Goal: Check status

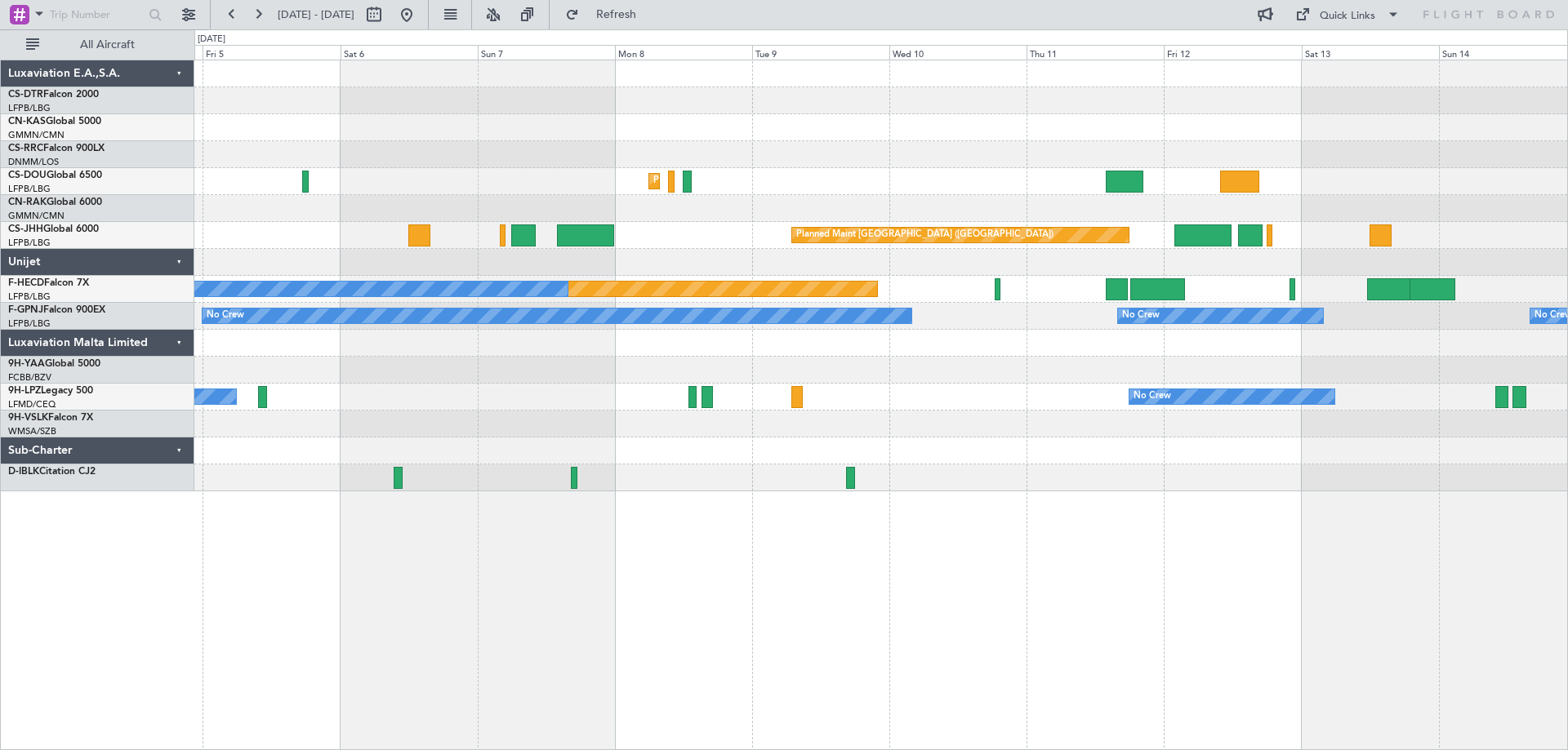
click at [1017, 447] on div at bounding box center [880, 450] width 1372 height 27
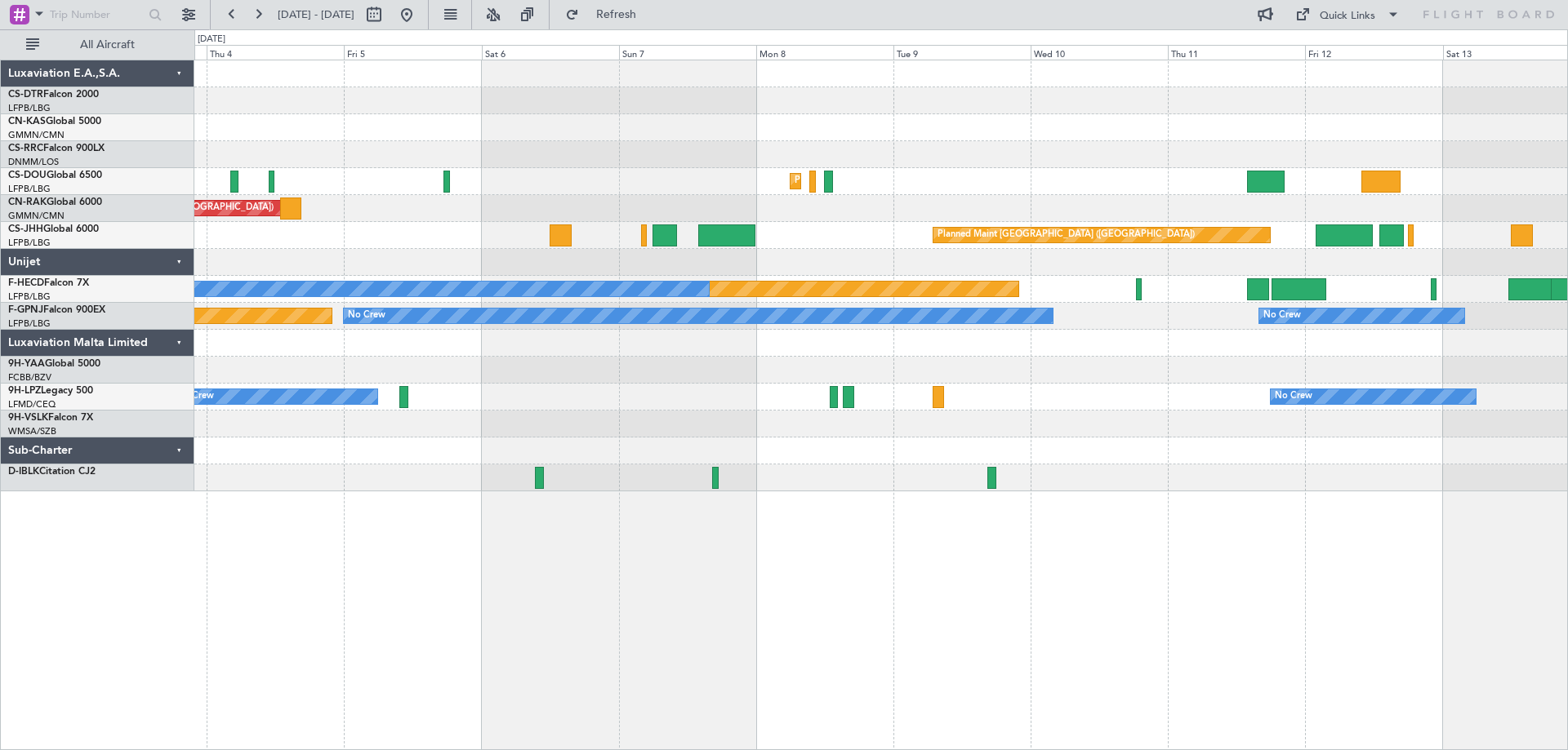
click at [1025, 447] on div at bounding box center [880, 450] width 1372 height 27
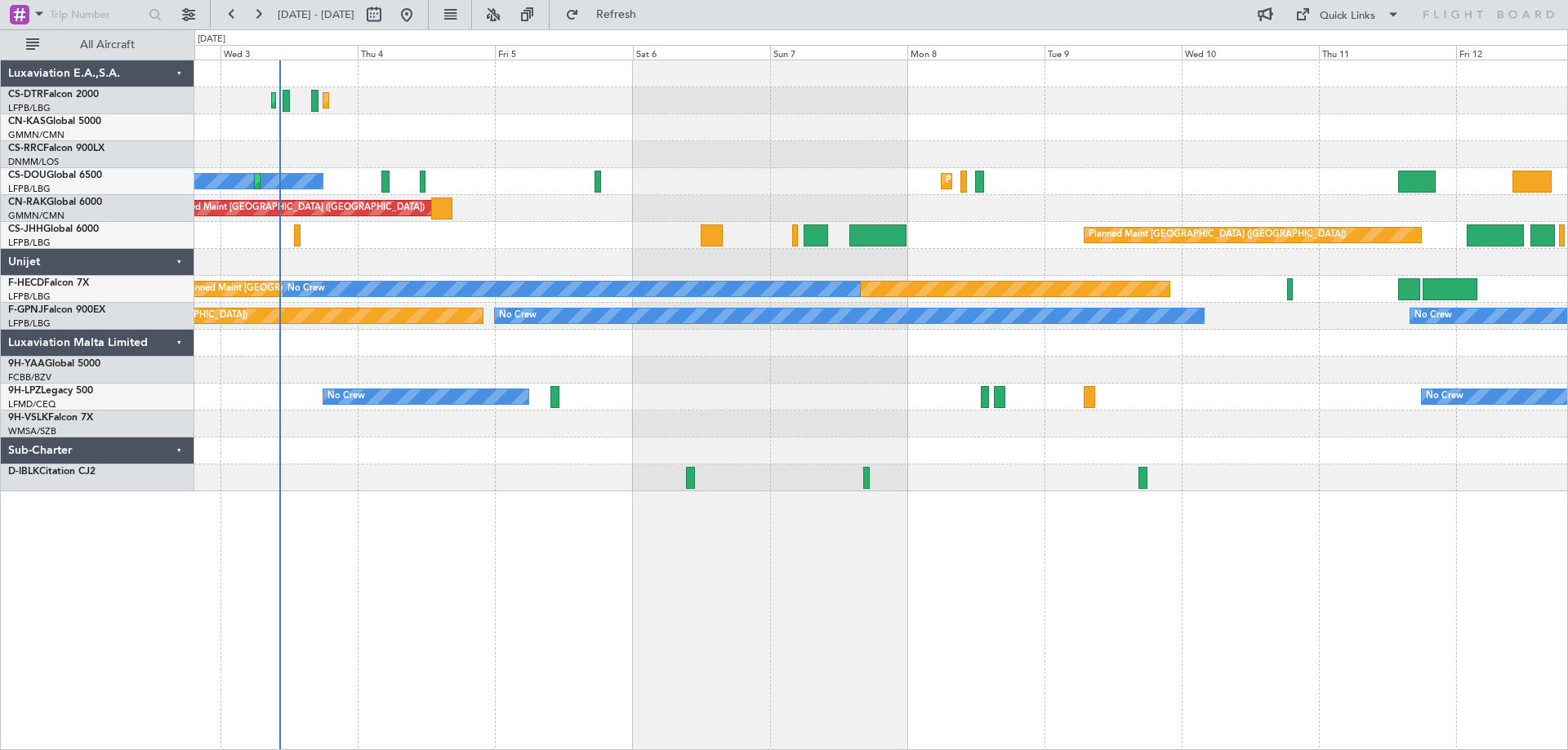
click at [1132, 450] on div at bounding box center [880, 450] width 1372 height 27
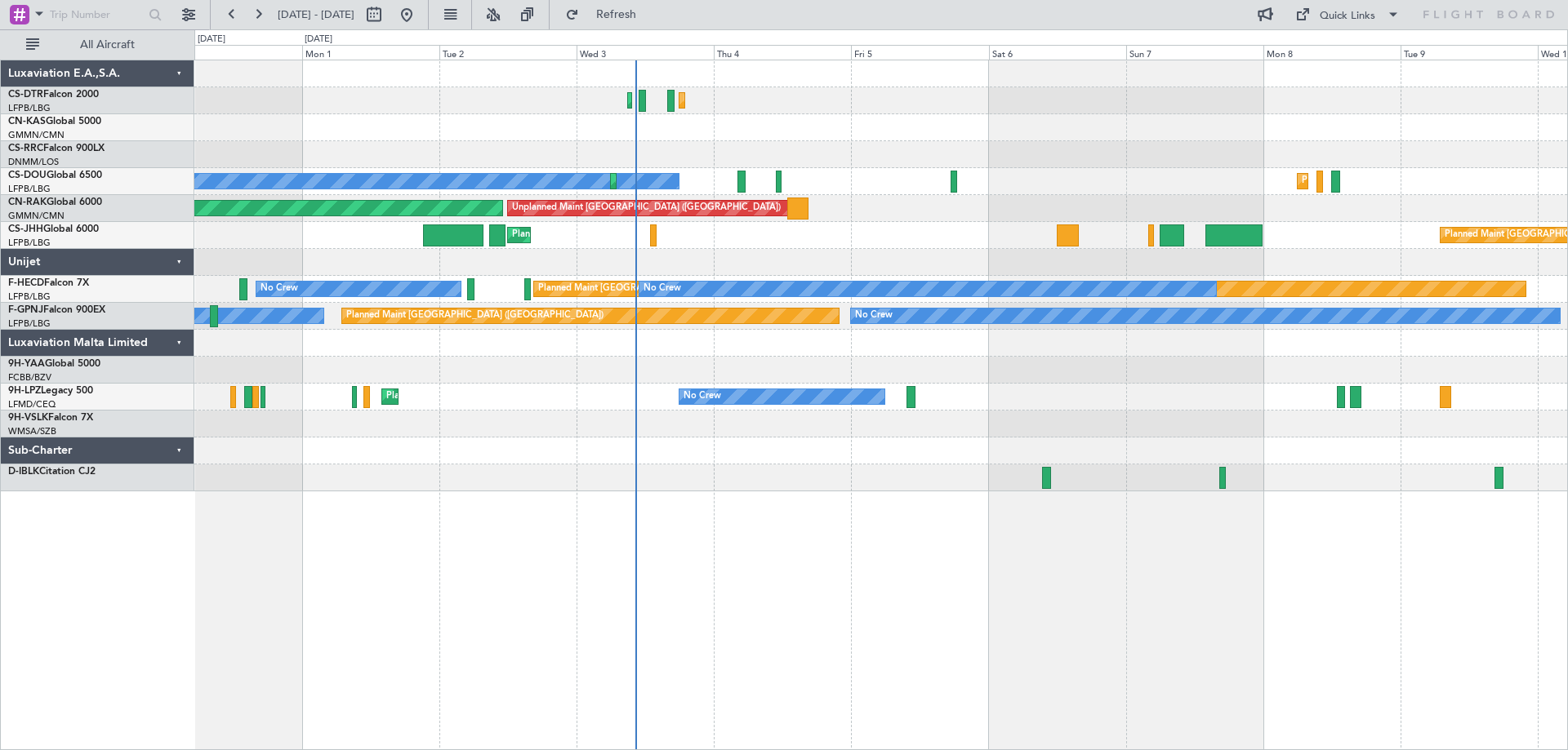
click at [1021, 452] on div "Planned Maint Sofia Planned Maint Sofia No Crew Planned Maint [GEOGRAPHIC_DATA]…" at bounding box center [880, 276] width 1372 height 431
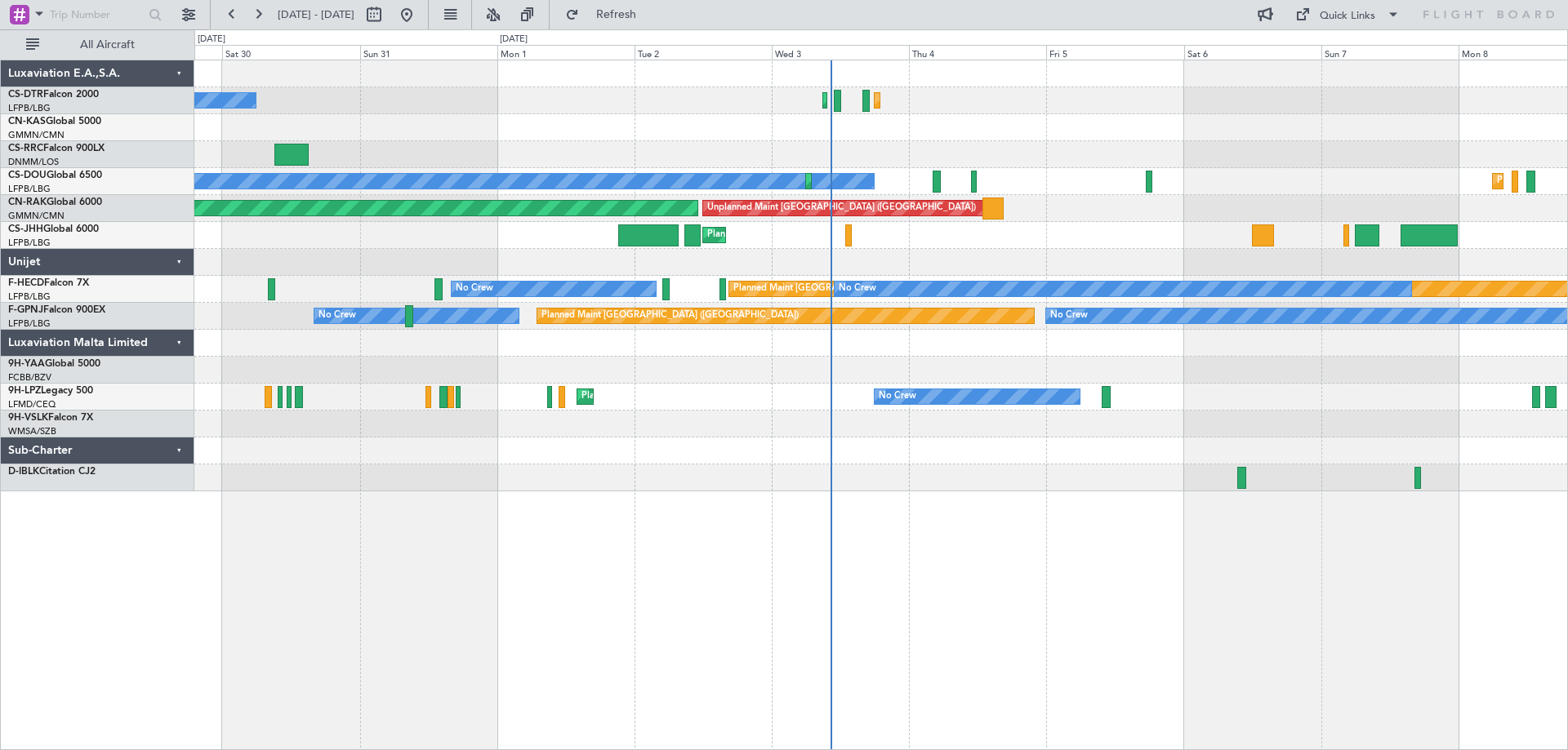
click at [1135, 496] on div "Planned Maint Sofia Planned Maint Sofia No Crew Planned Maint [GEOGRAPHIC_DATA]…" at bounding box center [881, 404] width 1373 height 691
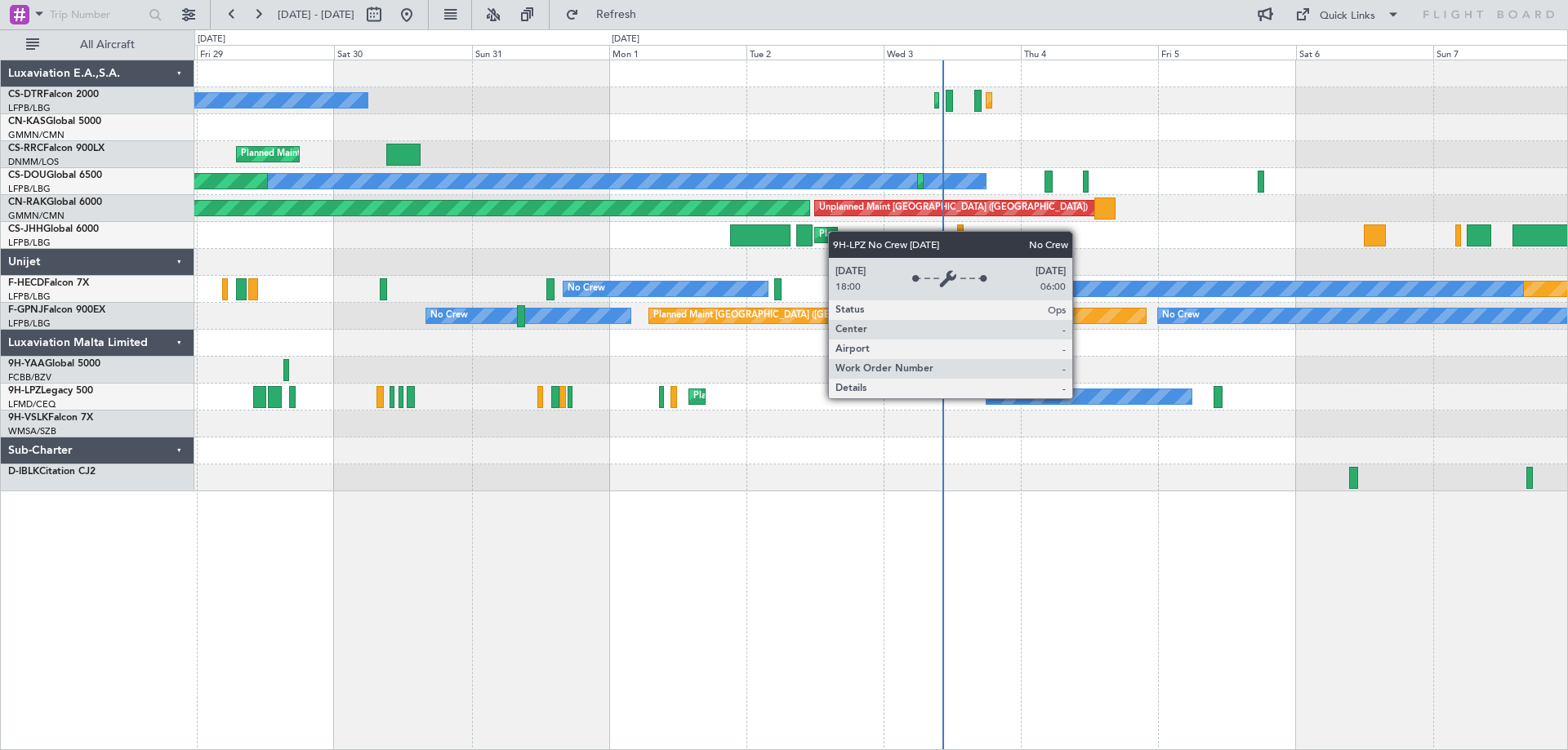
click at [1080, 397] on div "No Crew" at bounding box center [1089, 397] width 205 height 15
click at [1081, 397] on div "No Crew" at bounding box center [1089, 397] width 205 height 15
click at [1070, 398] on div "No Crew" at bounding box center [1089, 397] width 205 height 15
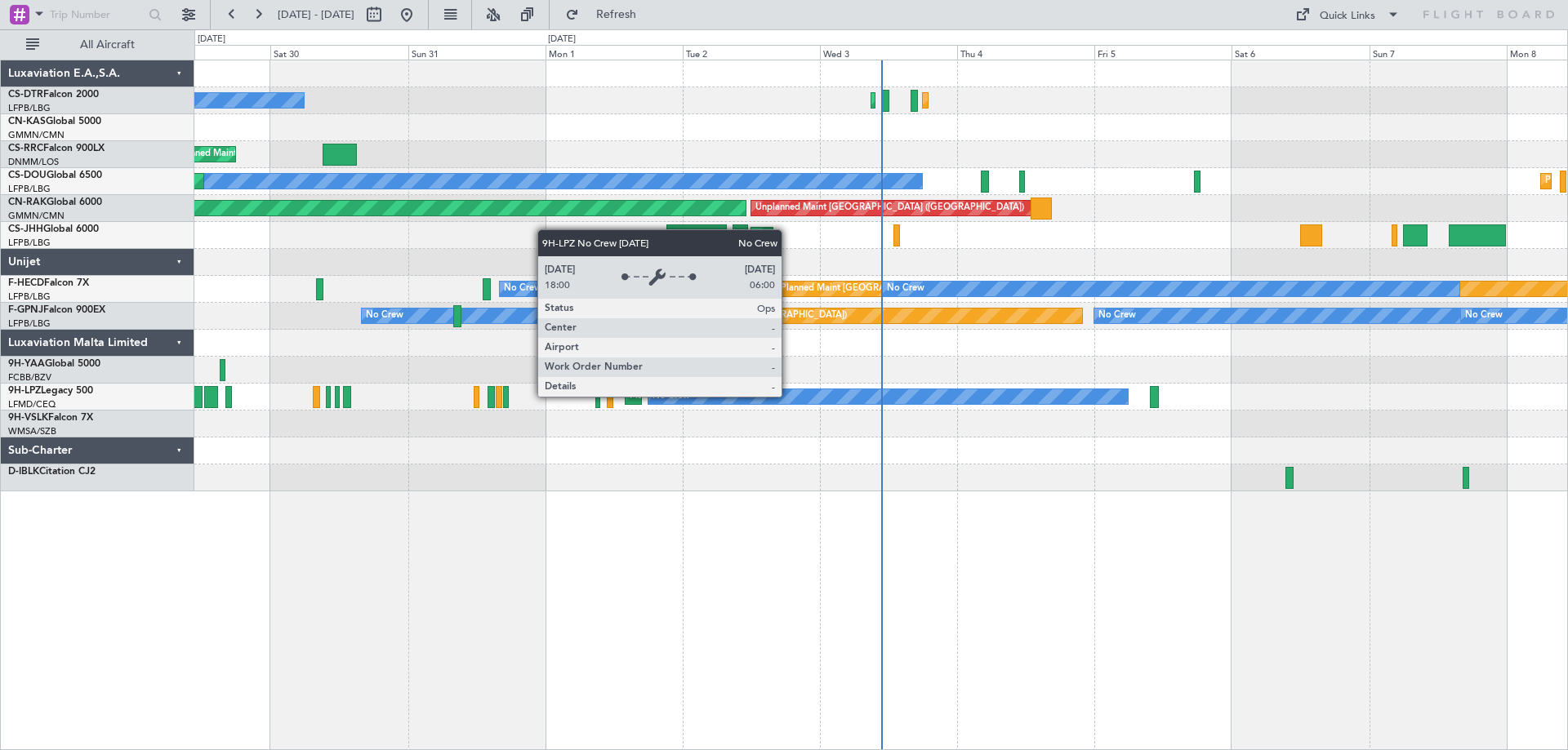
click at [789, 396] on div "No Crew" at bounding box center [888, 397] width 480 height 15
